Goal: Task Accomplishment & Management: Complete application form

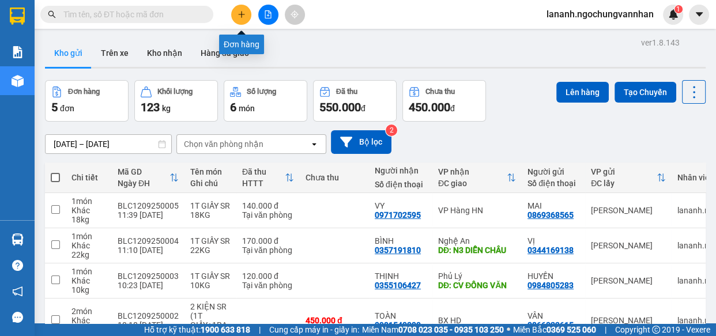
click at [242, 17] on icon "plus" at bounding box center [242, 14] width 8 height 8
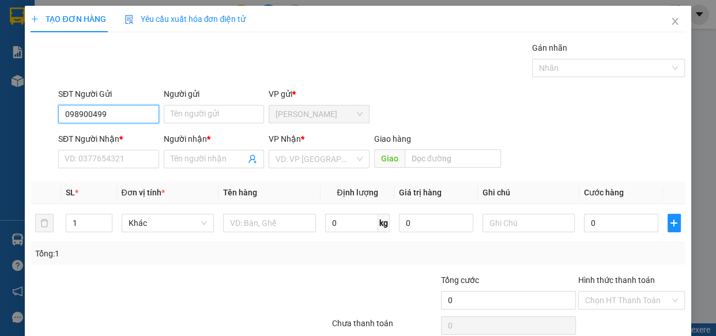
type input "0989004997"
click at [115, 137] on div "0989004997 - THƯƠNG" at bounding box center [109, 137] width 88 height 13
type input "THƯƠNG"
type input "0374326555"
type input "TÙNG"
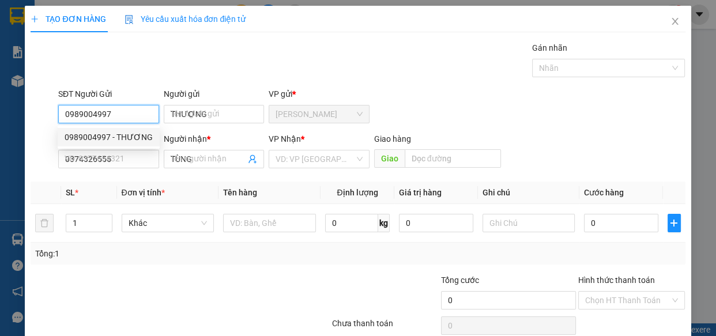
type input "390.000"
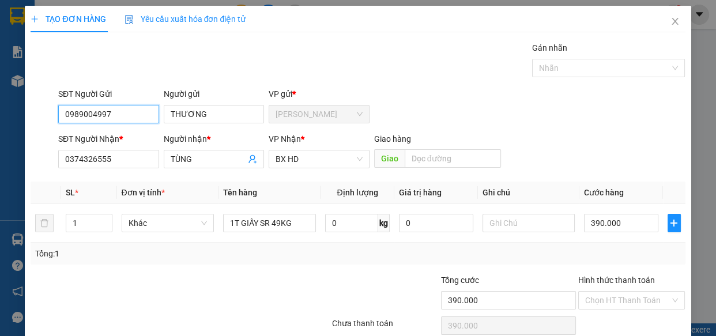
type input "0989004997"
click at [0, 164] on div "TẠO ĐƠN HÀNG Yêu cầu xuất hóa đơn điện tử Transit Pickup Surcharge Ids Transit …" at bounding box center [358, 168] width 716 height 336
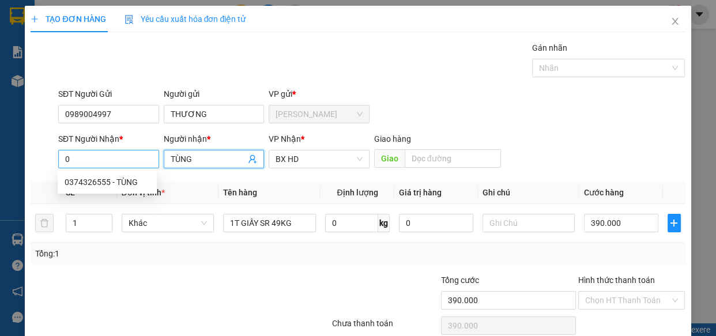
drag, startPoint x: 95, startPoint y: 156, endPoint x: 84, endPoint y: 154, distance: 10.6
click at [85, 155] on div "SĐT Người Nhận * 0 Người nhận * TÙNG TÙNG VP Nhận * BX HD Giao hàng Giao" at bounding box center [372, 153] width 632 height 40
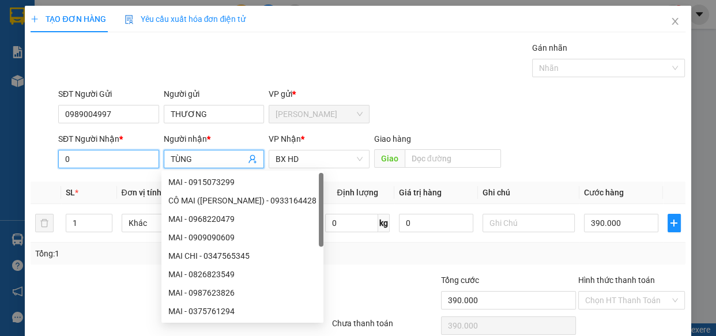
click at [75, 164] on input "0" at bounding box center [108, 159] width 101 height 18
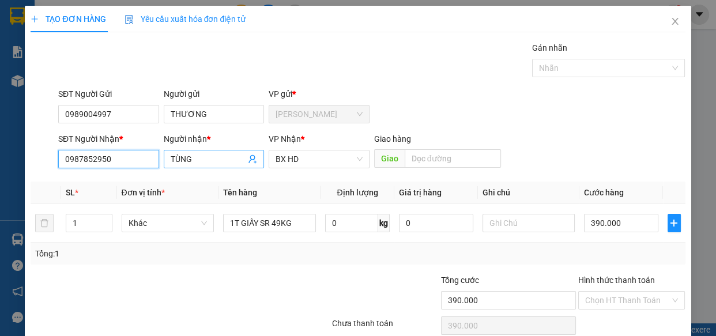
type input "0987852950"
drag, startPoint x: 202, startPoint y: 159, endPoint x: 144, endPoint y: 156, distance: 58.4
click at [162, 158] on div "Người nhận * TÙNG" at bounding box center [215, 153] width 106 height 40
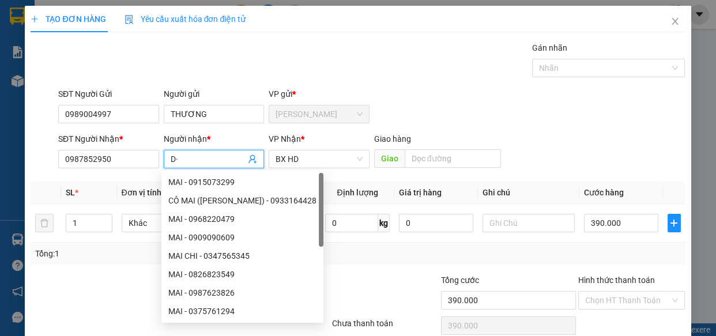
type input "D"
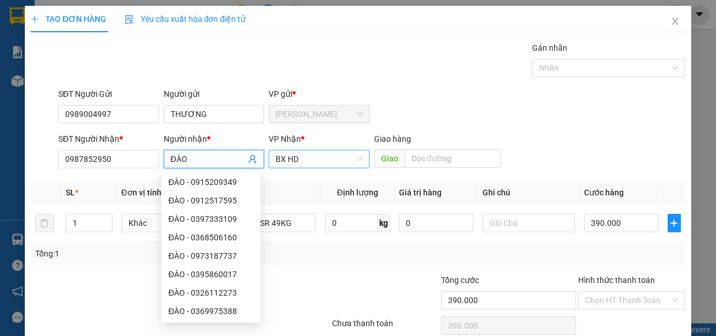
click at [308, 160] on span "BX HD" at bounding box center [319, 159] width 87 height 17
type input "ĐÀO"
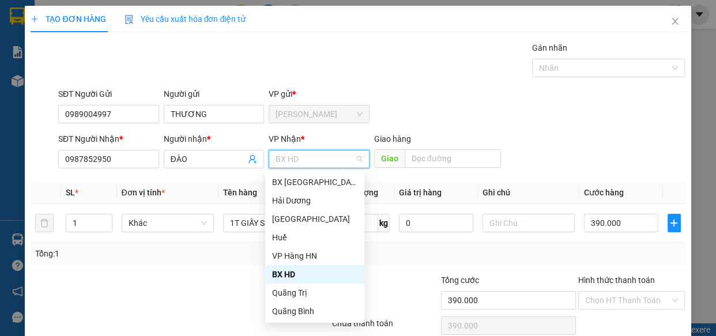
drag, startPoint x: 291, startPoint y: 271, endPoint x: 264, endPoint y: 262, distance: 28.6
click at [288, 268] on div "BX HD" at bounding box center [314, 274] width 85 height 13
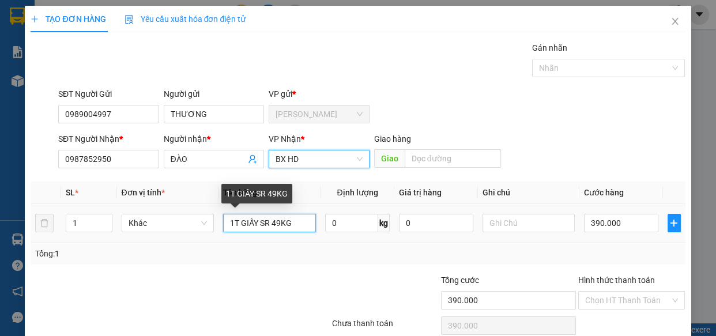
click at [279, 223] on input "1T GIẤY SR 49KG" at bounding box center [269, 223] width 93 height 18
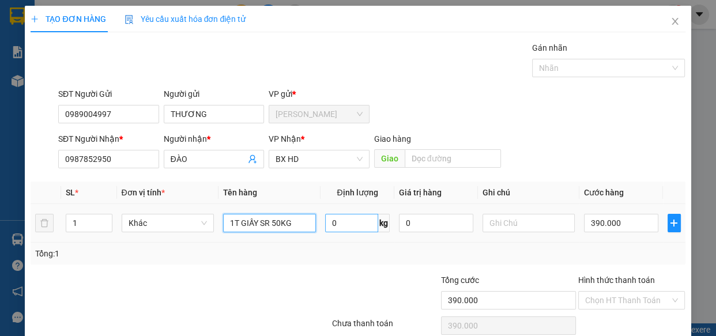
type input "1T GIẤY SR 50KG"
click at [341, 229] on input "0" at bounding box center [351, 223] width 53 height 18
type input "50"
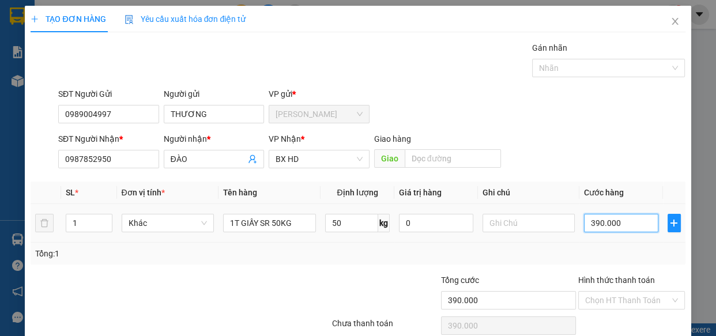
click at [584, 227] on input "390.000" at bounding box center [621, 223] width 74 height 18
type input "4"
type input "40"
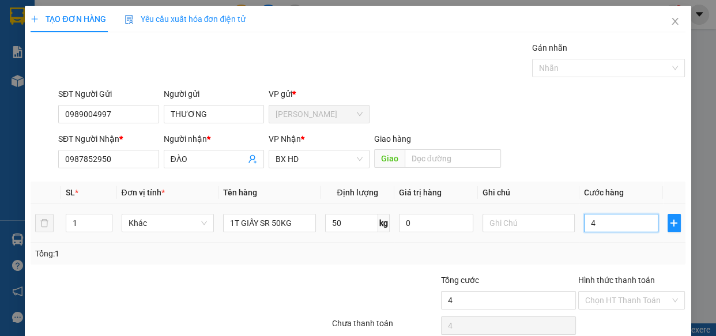
type input "40"
type input "400"
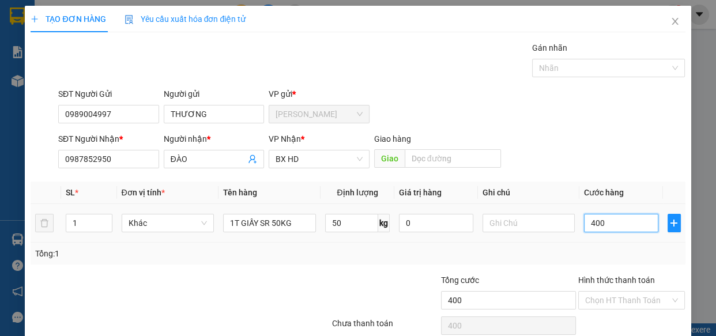
type input "4.000"
type input "40.000"
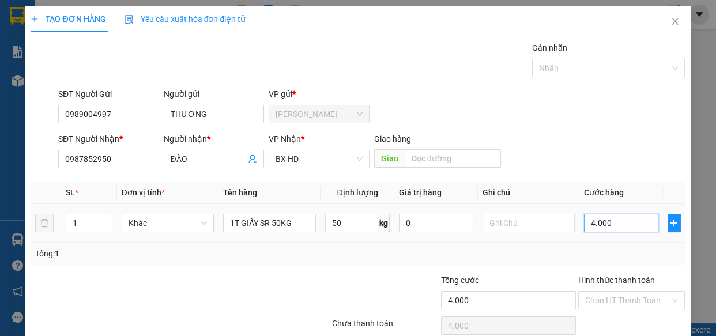
type input "40.000"
type input "400.000"
drag, startPoint x: 230, startPoint y: 274, endPoint x: 399, endPoint y: 267, distance: 169.7
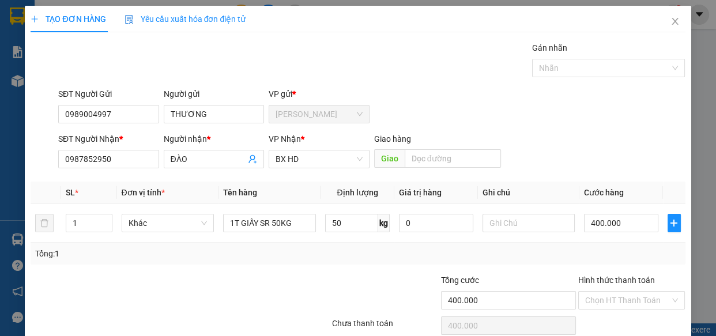
click at [231, 274] on div at bounding box center [277, 294] width 110 height 40
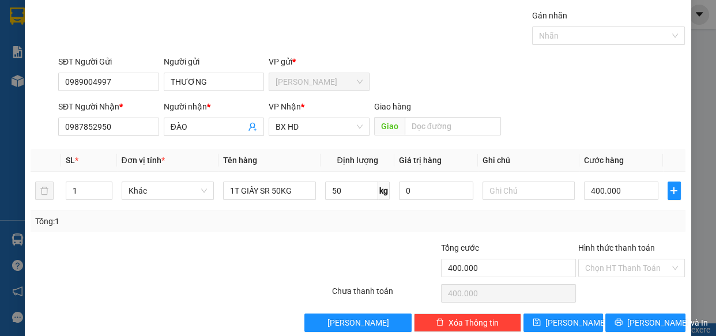
scroll to position [50, 0]
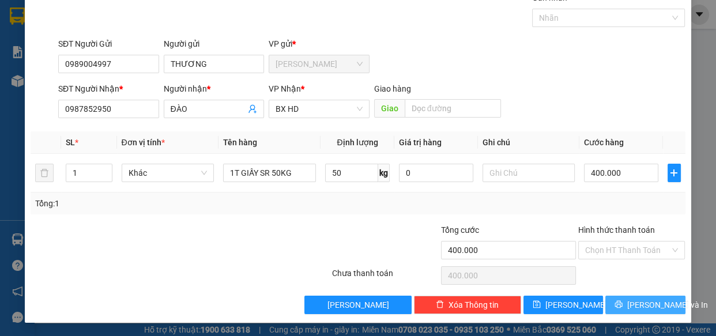
click at [647, 306] on span "[PERSON_NAME] và In" at bounding box center [668, 305] width 81 height 13
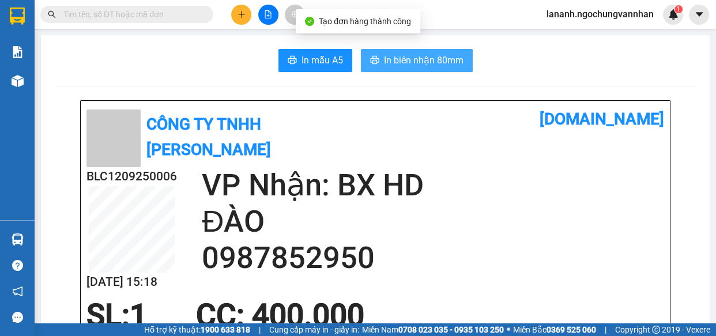
click at [434, 58] on span "In biên nhận 80mm" at bounding box center [424, 60] width 80 height 14
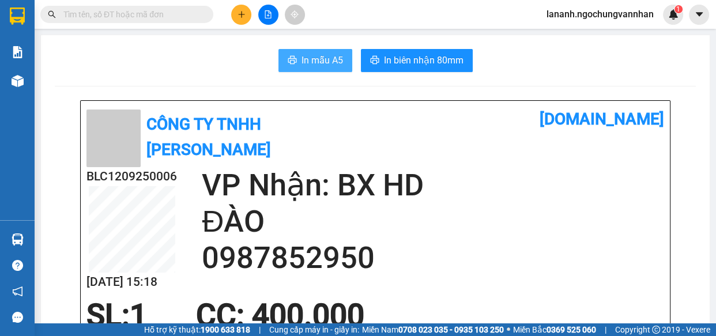
click at [305, 55] on span "In mẫu A5" at bounding box center [323, 60] width 42 height 14
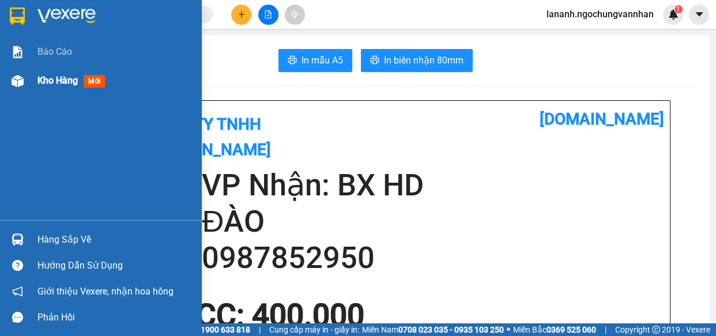
click at [65, 85] on span "Kho hàng" at bounding box center [57, 80] width 40 height 11
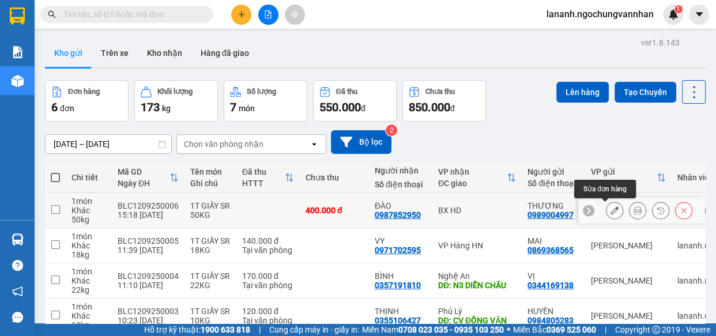
click at [607, 217] on button at bounding box center [615, 211] width 16 height 20
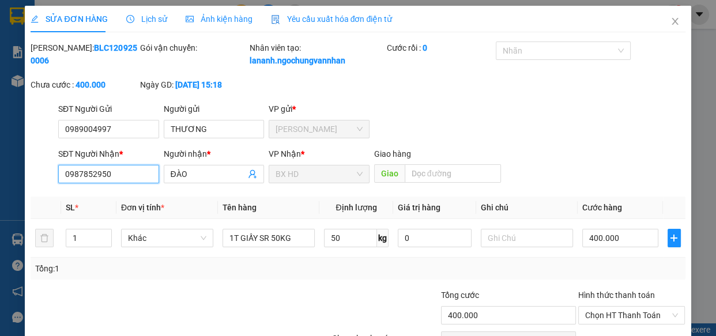
drag, startPoint x: 80, startPoint y: 189, endPoint x: 87, endPoint y: 190, distance: 6.6
click at [80, 183] on input "0987852950" at bounding box center [108, 174] width 101 height 18
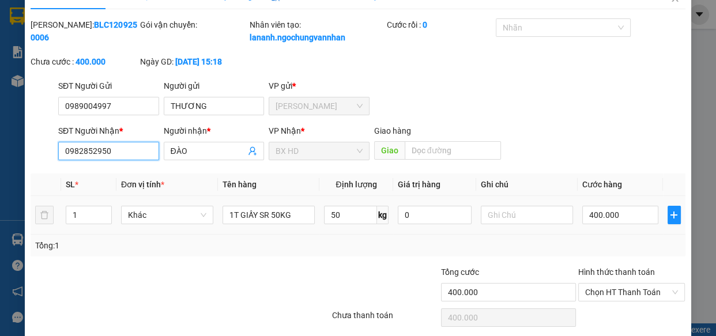
scroll to position [78, 0]
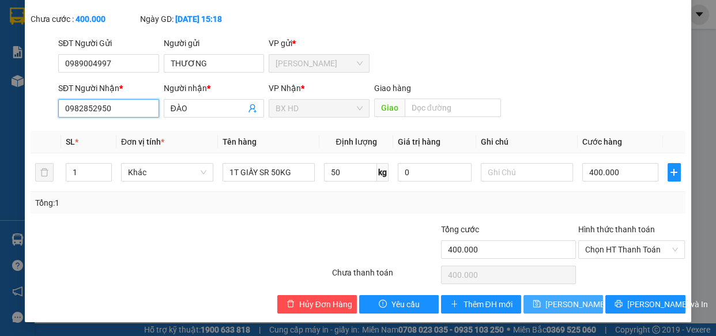
type input "0982852950"
click at [553, 305] on span "[PERSON_NAME] thay đổi" at bounding box center [592, 304] width 92 height 13
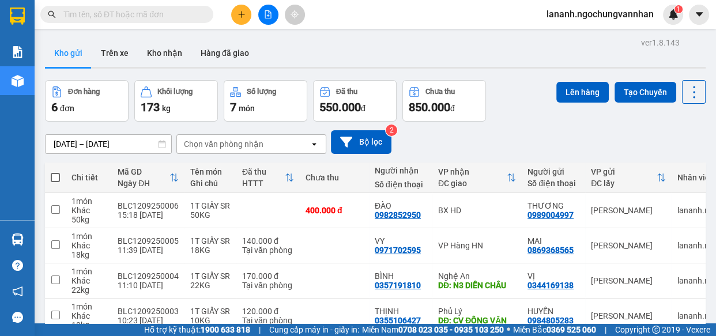
click at [457, 142] on div "[DATE] – [DATE] Press the down arrow key to interact with the calendar and sele…" at bounding box center [375, 142] width 661 height 24
click at [242, 15] on icon "plus" at bounding box center [242, 14] width 8 height 8
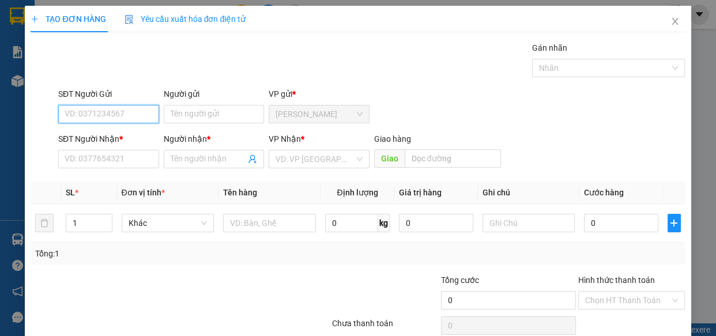
click at [89, 118] on input "SĐT Người Gửi" at bounding box center [108, 114] width 101 height 18
type input "0"
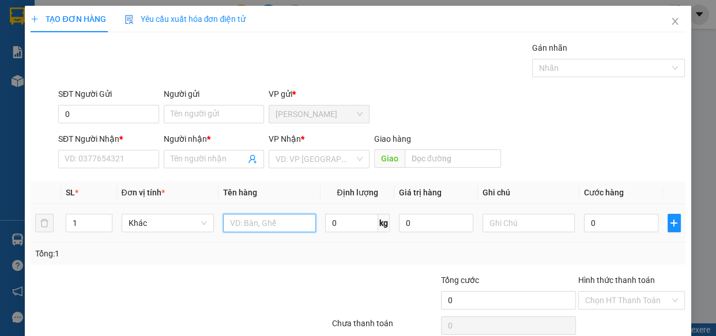
click at [254, 227] on input "text" at bounding box center [269, 223] width 93 height 18
type input "1T GIẤY SR 28KG"
click at [325, 219] on input "0" at bounding box center [351, 223] width 53 height 18
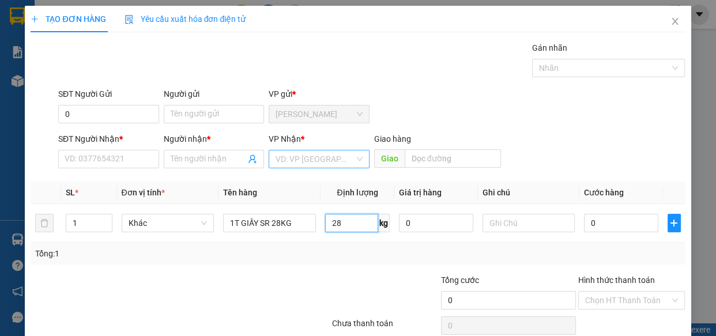
type input "28"
click at [321, 156] on input "search" at bounding box center [315, 159] width 79 height 17
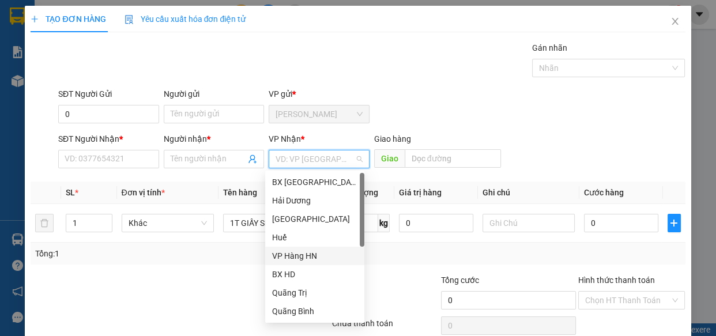
drag, startPoint x: 300, startPoint y: 251, endPoint x: 392, endPoint y: 171, distance: 122.3
click at [306, 246] on div "BX Hòa Bình [GEOGRAPHIC_DATA] [GEOGRAPHIC_DATA] Huế VP Hàng HN BX HD Quãng Trị …" at bounding box center [314, 265] width 99 height 185
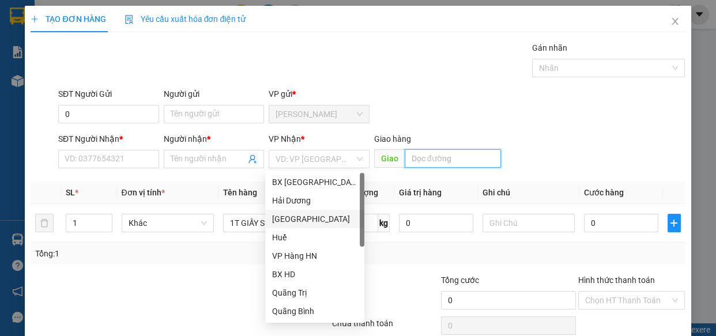
click at [431, 158] on input "text" at bounding box center [453, 158] width 96 height 18
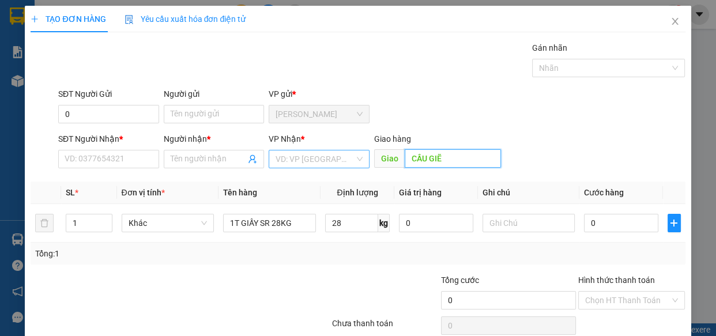
type input "CẦU GIẼ"
drag, startPoint x: 315, startPoint y: 156, endPoint x: 306, endPoint y: 202, distance: 46.5
click at [314, 157] on input "search" at bounding box center [315, 159] width 79 height 17
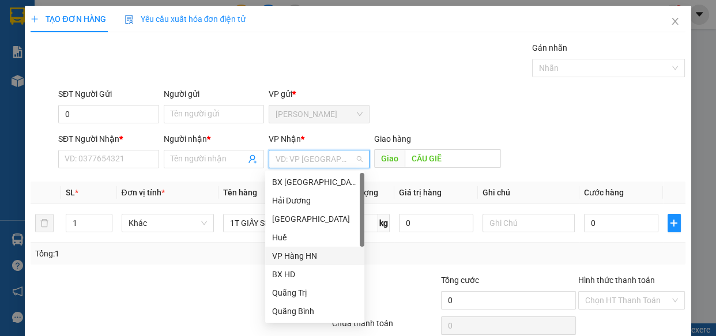
click at [303, 252] on div "VP Hàng HN" at bounding box center [314, 256] width 85 height 13
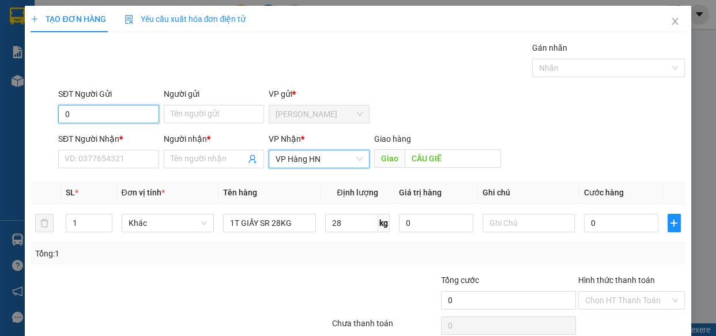
click at [112, 115] on input "0" at bounding box center [108, 114] width 101 height 18
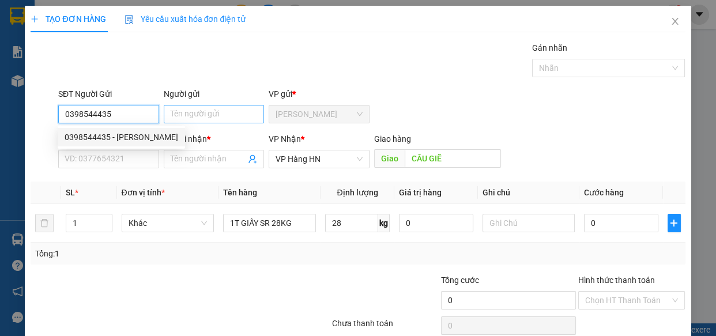
type input "0398544435"
click at [190, 112] on input "Người gửi" at bounding box center [214, 114] width 101 height 18
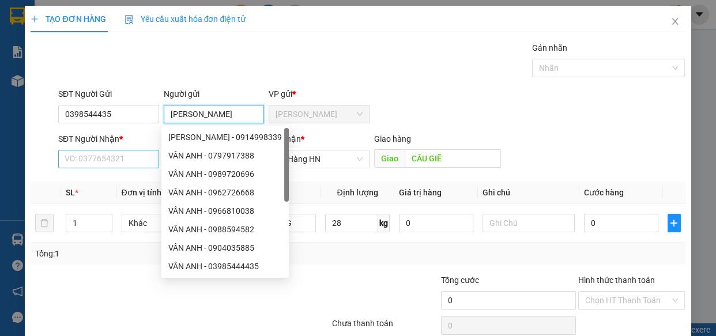
type input "[PERSON_NAME]"
click at [80, 162] on input "SĐT Người Nhận *" at bounding box center [108, 159] width 101 height 18
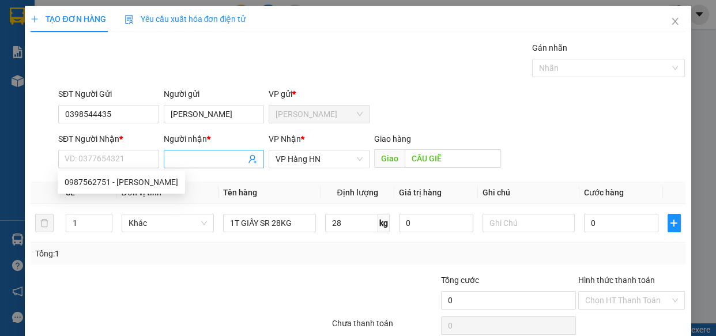
click at [207, 162] on input "Người nhận *" at bounding box center [209, 159] width 76 height 13
type input "HIESU"
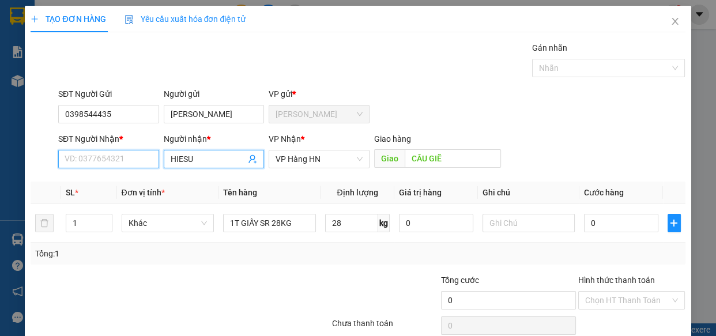
click at [92, 158] on input "SĐT Người Nhận *" at bounding box center [108, 159] width 101 height 18
type input "0984633243"
click at [196, 162] on input "HIESU" at bounding box center [209, 159] width 76 height 13
type input "H"
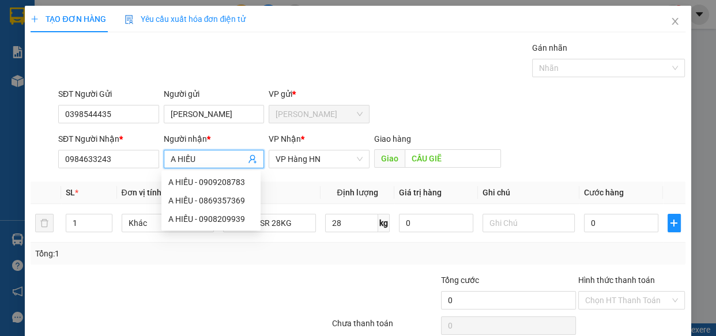
type input "A HIẾU"
drag, startPoint x: 298, startPoint y: 268, endPoint x: 361, endPoint y: 264, distance: 63.0
click at [299, 268] on div "Transit Pickup Surcharge Ids Transit Deliver Surcharge Ids Transit Deliver Surc…" at bounding box center [358, 203] width 655 height 323
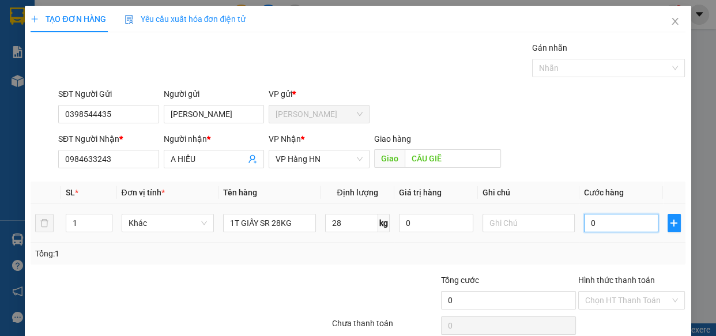
click at [601, 224] on input "0" at bounding box center [621, 223] width 74 height 18
type input "2"
type input "22"
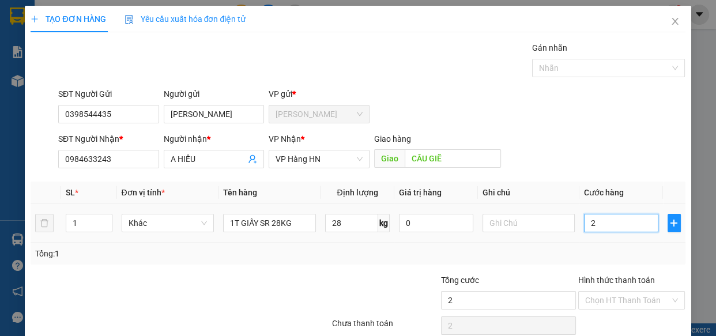
type input "22"
type input "224"
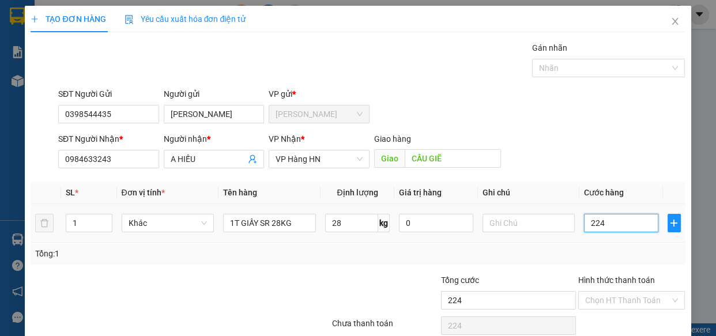
type input "2.240"
type input "22.400"
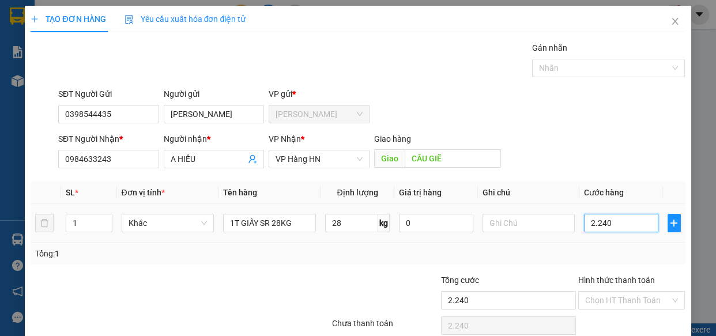
type input "22.400"
type input "224.000"
type input "22.400"
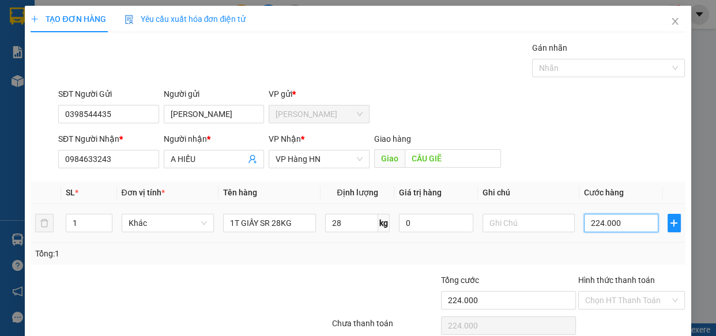
type input "22.400"
type input "2.240"
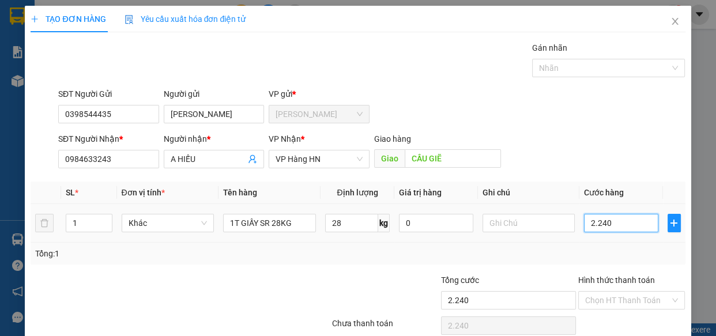
type input "224"
type input "22"
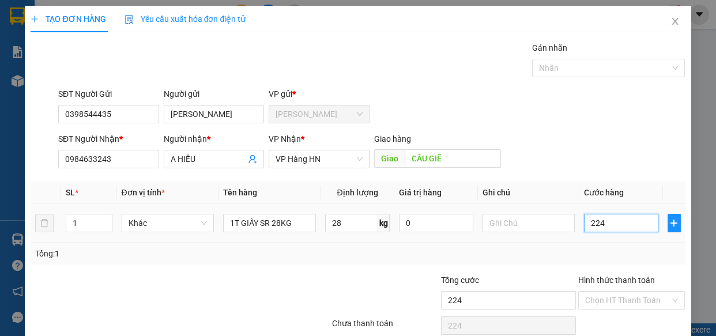
type input "22"
type input "220"
type input "2.200"
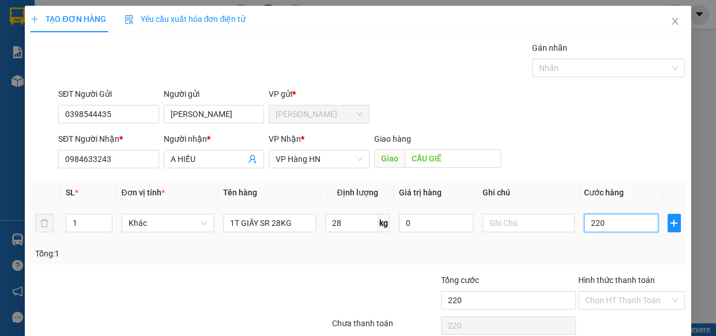
type input "2.200"
type input "22.000"
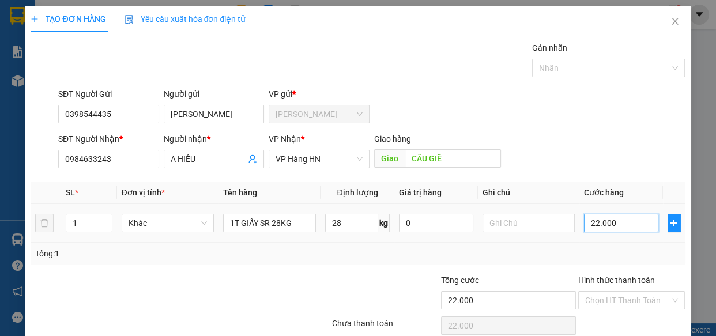
type input "220.000"
click at [602, 299] on input "Hình thức thanh toán" at bounding box center [627, 300] width 85 height 17
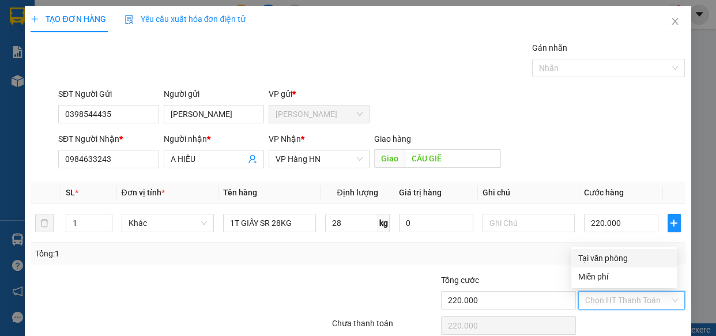
click at [595, 252] on div "Tại văn phòng" at bounding box center [625, 258] width 92 height 13
type input "0"
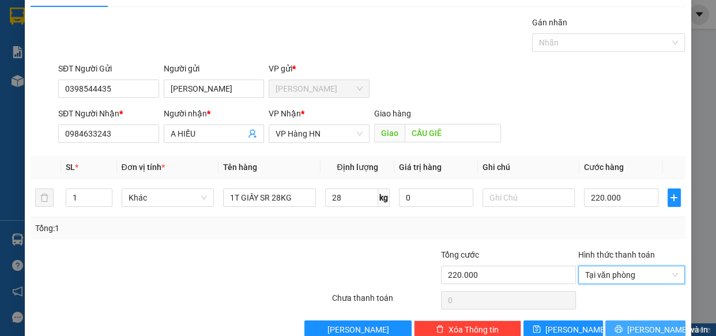
scroll to position [50, 0]
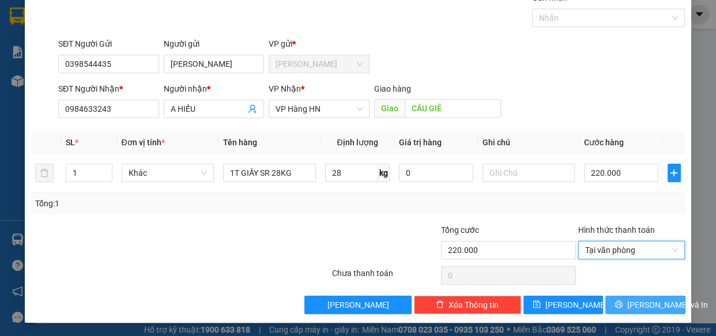
click at [625, 305] on button "[PERSON_NAME] và In" at bounding box center [646, 305] width 80 height 18
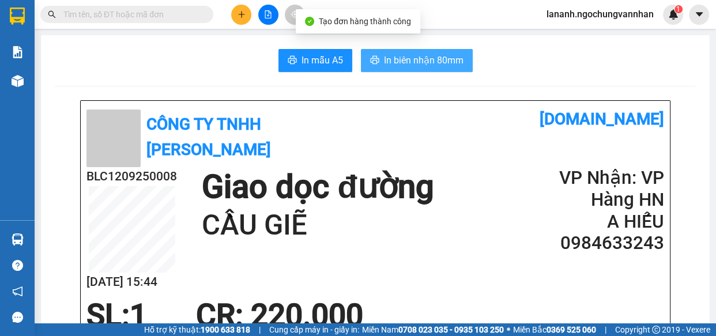
click at [426, 53] on button "In biên nhận 80mm" at bounding box center [417, 60] width 112 height 23
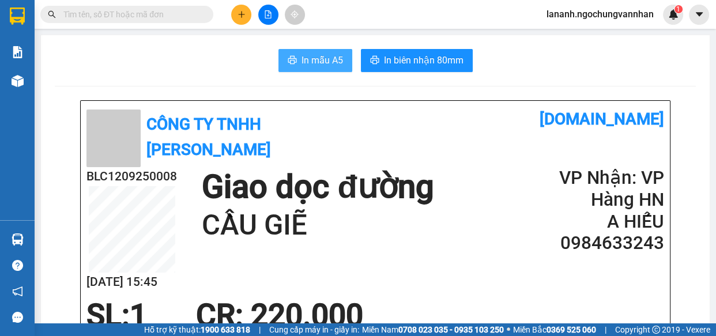
click at [335, 58] on span "In mẫu A5" at bounding box center [323, 60] width 42 height 14
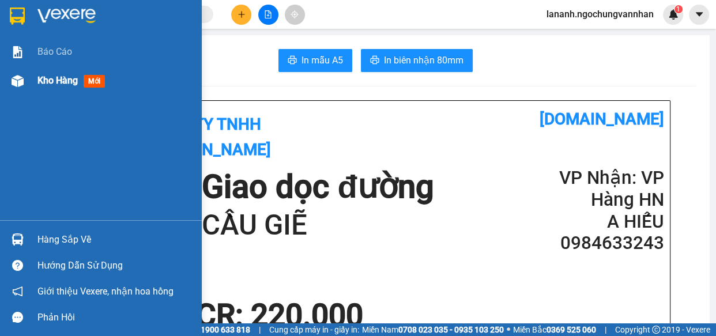
click at [69, 92] on div "Kho hàng mới" at bounding box center [115, 80] width 156 height 29
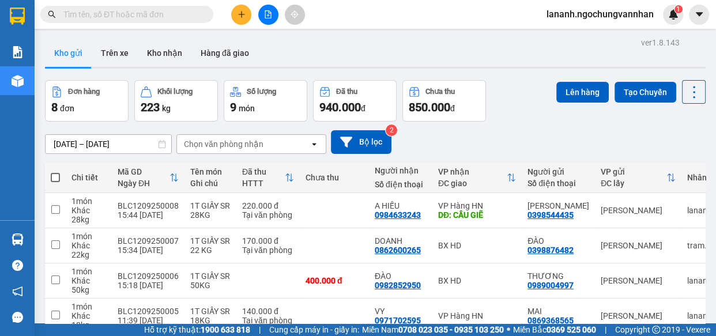
click at [533, 130] on div "[DATE] – [DATE] Press the down arrow key to interact with the calendar and sele…" at bounding box center [375, 142] width 661 height 24
